Goal: Understand process/instructions: Learn how to perform a task or action

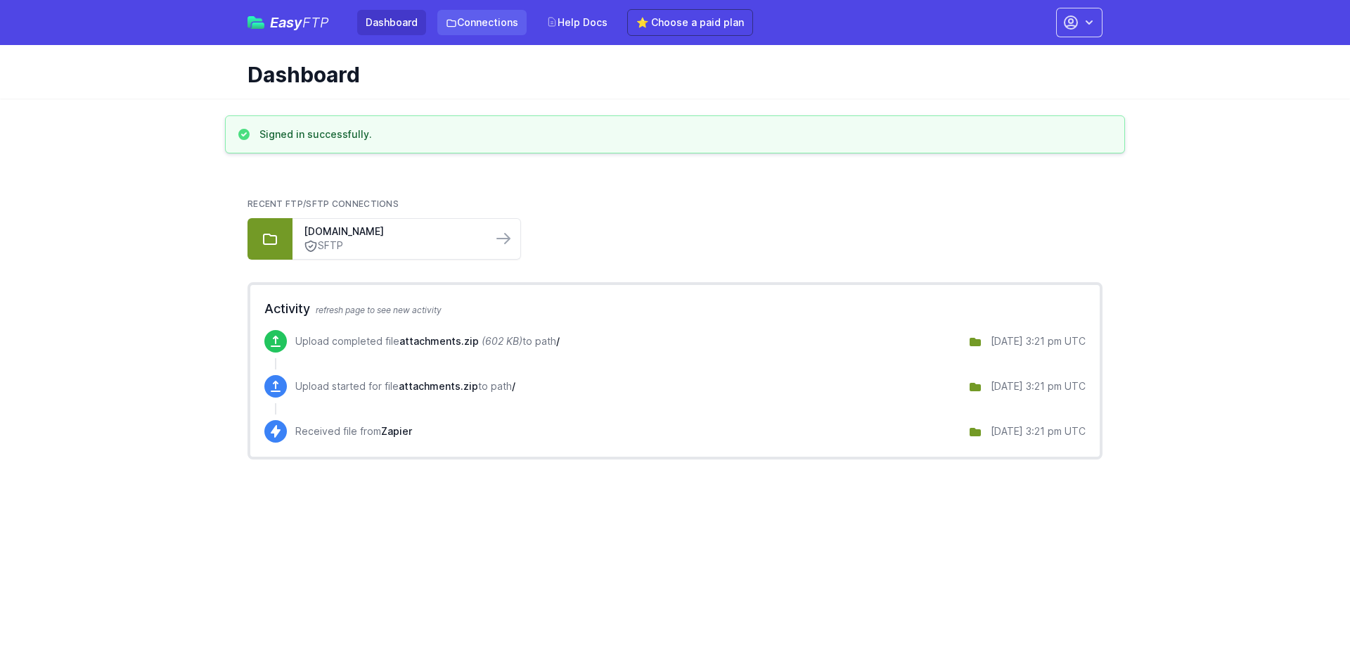
click at [483, 20] on link "Connections" at bounding box center [481, 22] width 89 height 25
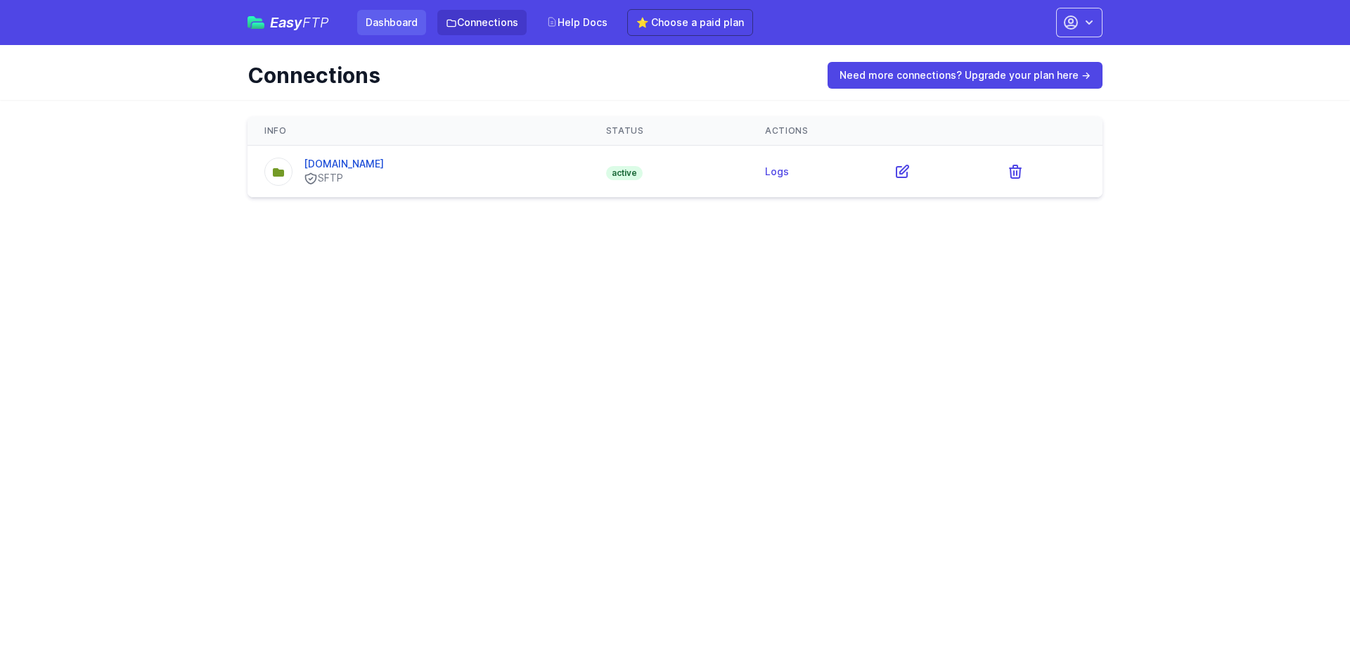
click at [411, 20] on link "Dashboard" at bounding box center [391, 22] width 69 height 25
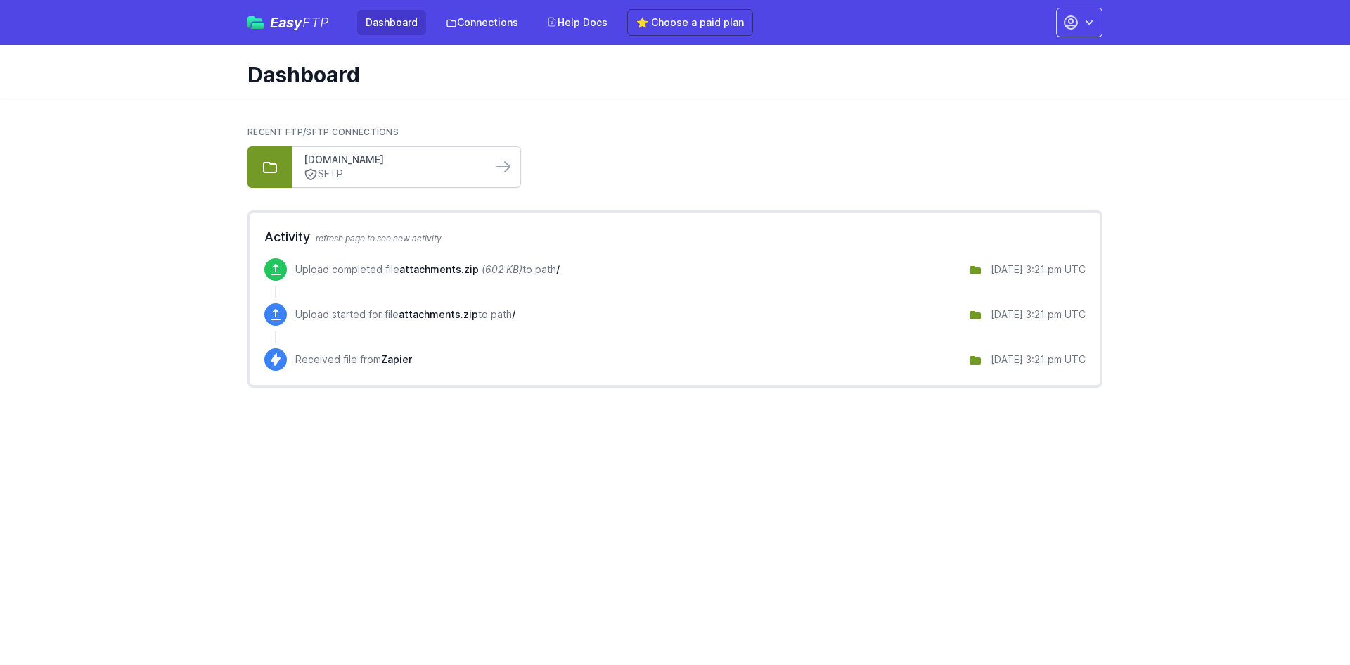
click at [383, 166] on link "[DOMAIN_NAME]" at bounding box center [392, 160] width 177 height 14
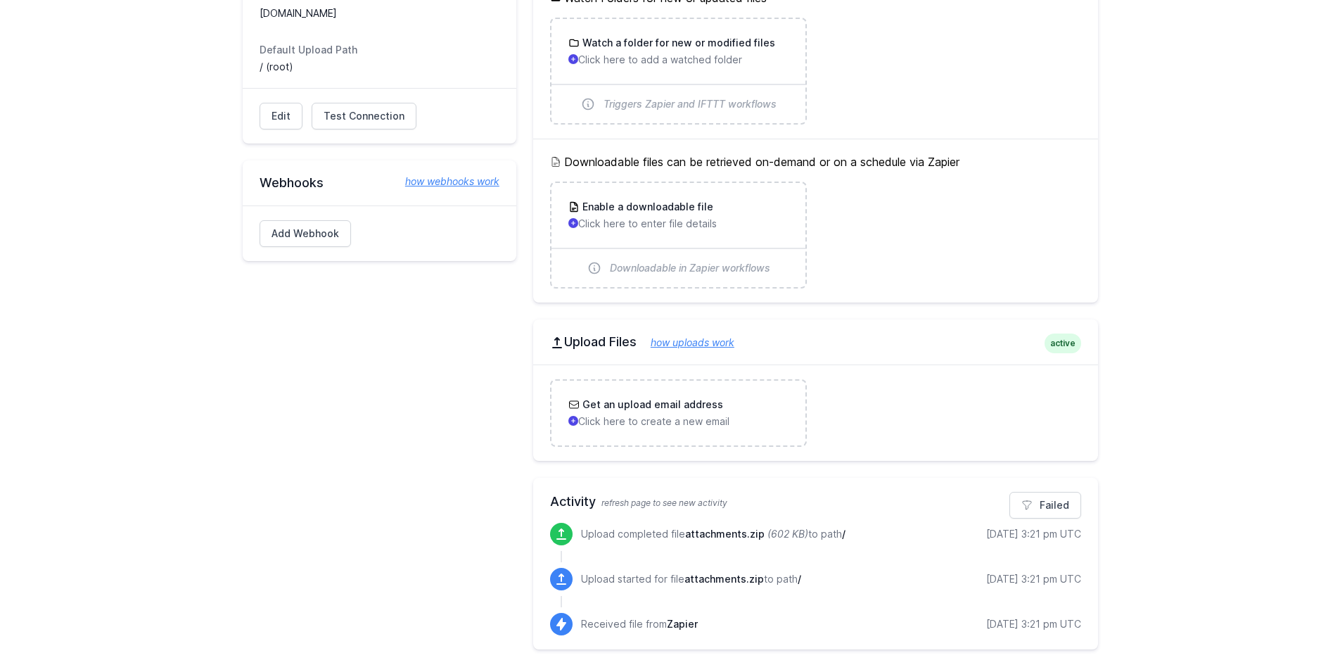
scroll to position [442, 0]
click at [696, 339] on link "how uploads work" at bounding box center [686, 341] width 98 height 12
